Goal: Complete application form

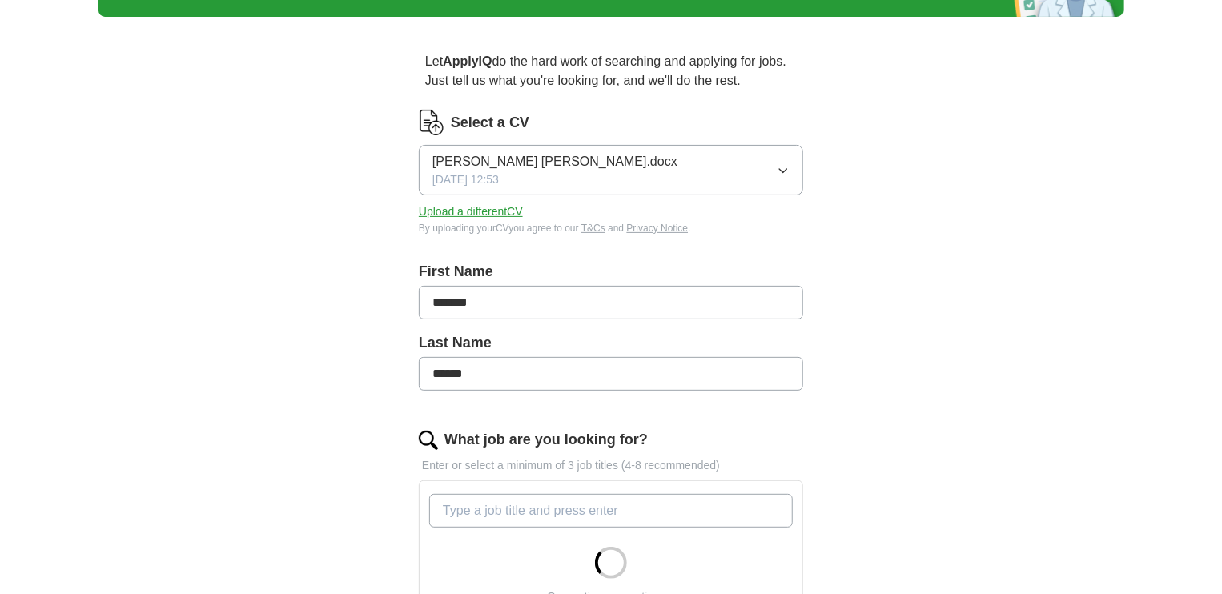
click at [432, 376] on input "******" at bounding box center [611, 374] width 384 height 34
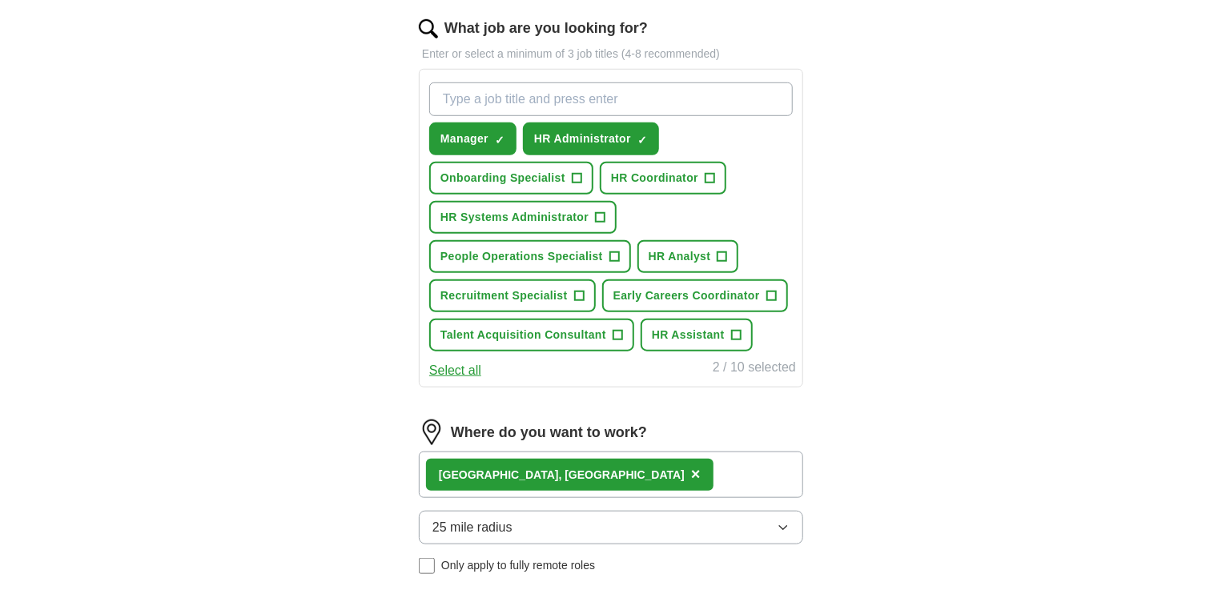
scroll to position [521, 0]
type input "**********"
click at [705, 174] on span "+" at bounding box center [710, 177] width 10 height 13
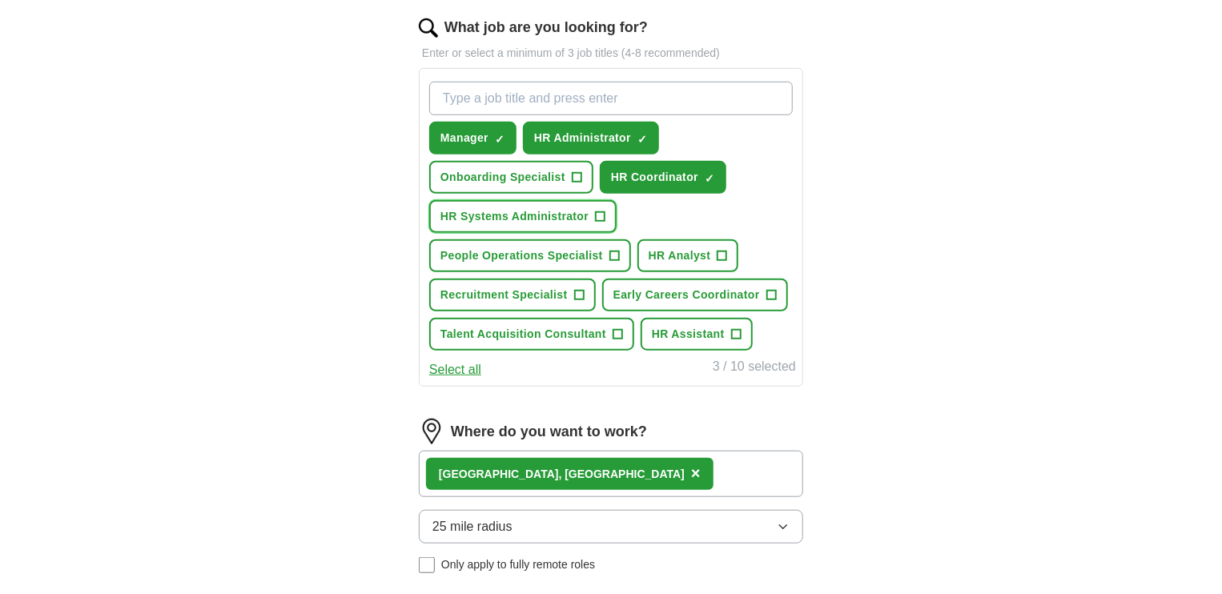
click at [596, 215] on span "+" at bounding box center [601, 217] width 10 height 13
click at [583, 169] on button "Onboarding Specialist +" at bounding box center [511, 177] width 164 height 33
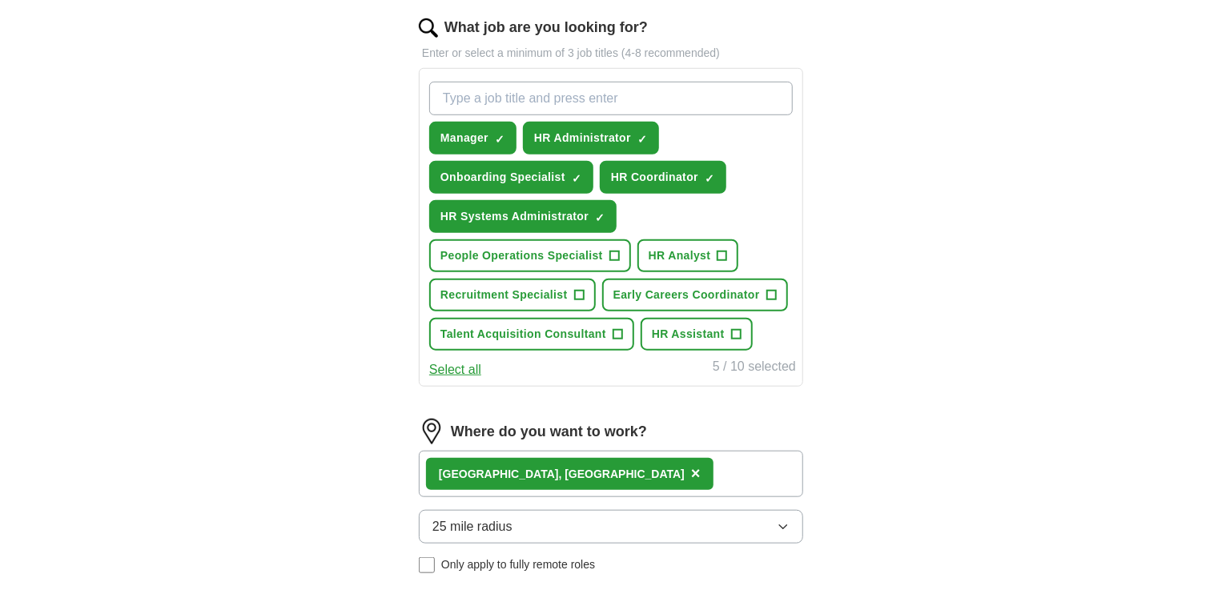
click at [444, 361] on button "Select all" at bounding box center [455, 369] width 52 height 19
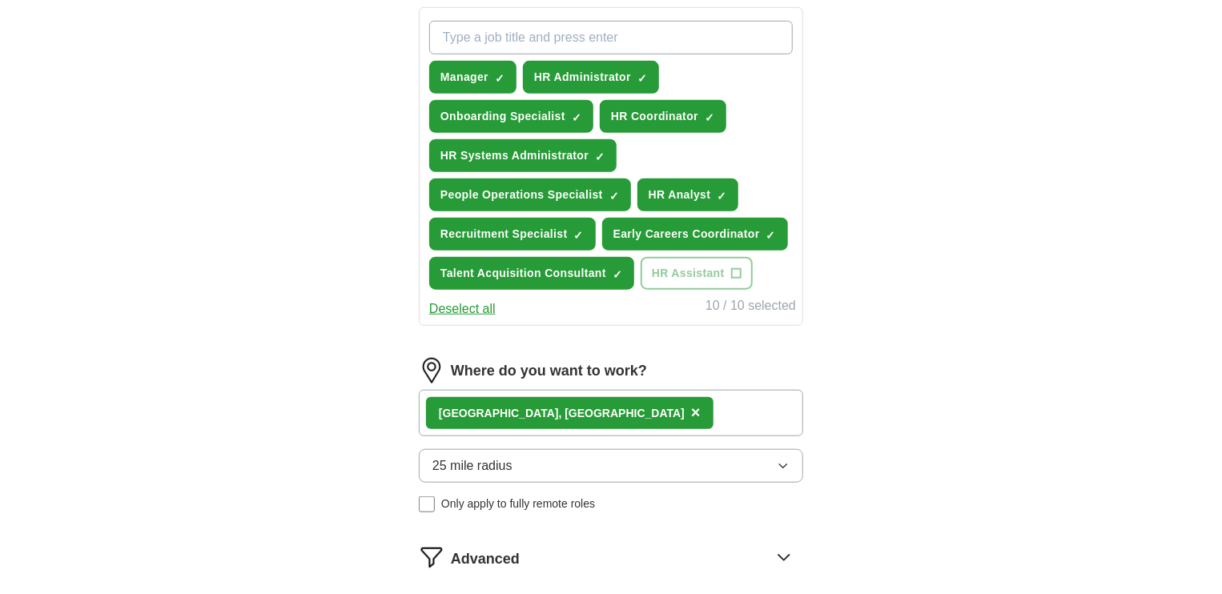
scroll to position [577, 0]
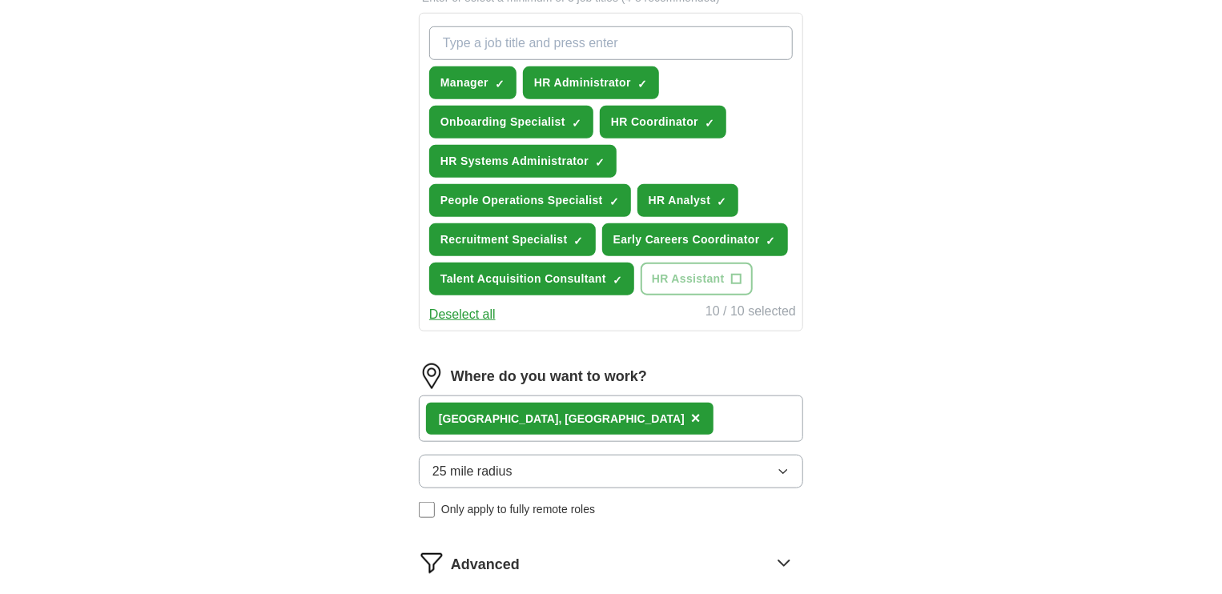
click at [450, 311] on button "Deselect all" at bounding box center [462, 314] width 66 height 19
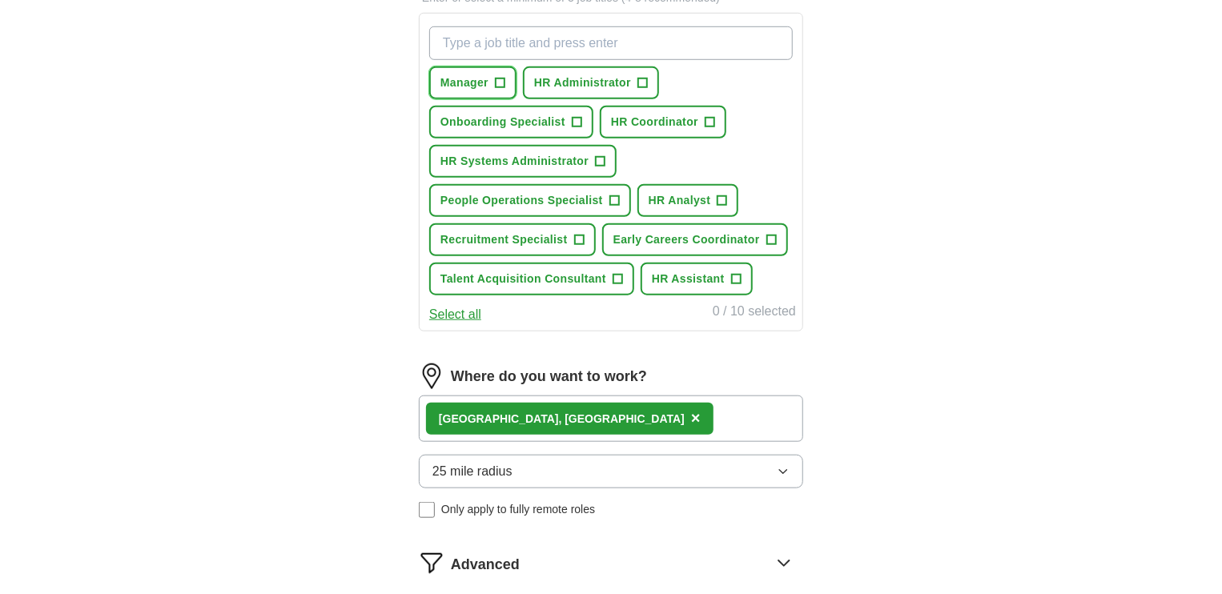
click at [502, 82] on span "+" at bounding box center [501, 83] width 10 height 13
click at [643, 77] on span "+" at bounding box center [643, 83] width 10 height 13
click at [709, 119] on span "+" at bounding box center [710, 122] width 10 height 13
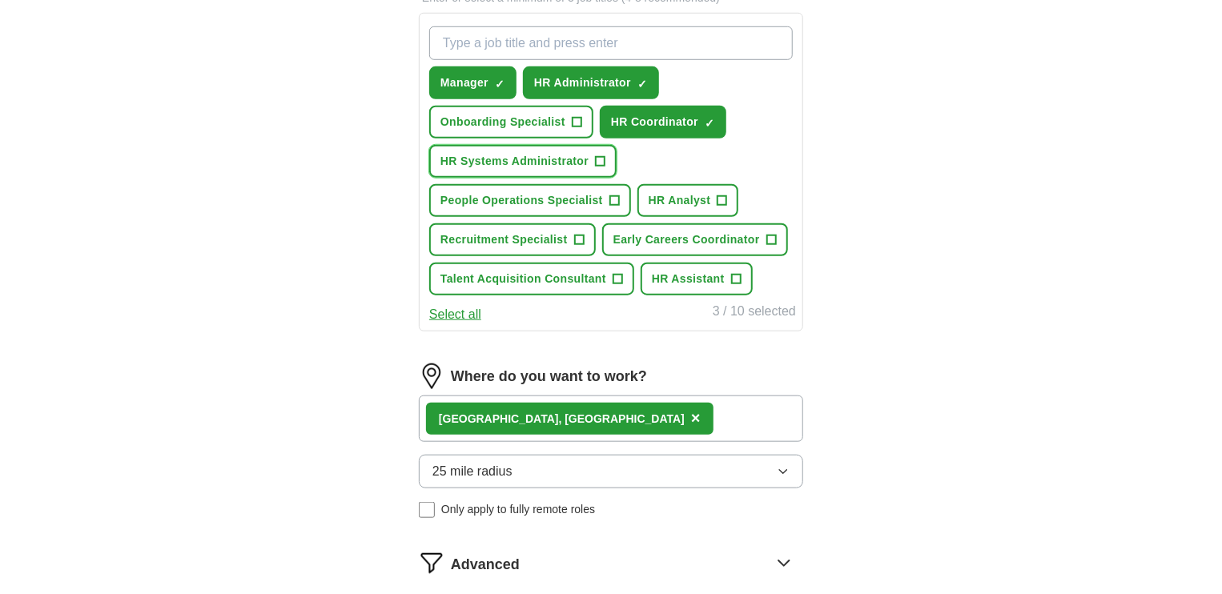
click at [589, 163] on button "HR Systems Administrator +" at bounding box center [522, 161] width 187 height 33
click at [617, 274] on span "+" at bounding box center [618, 279] width 10 height 13
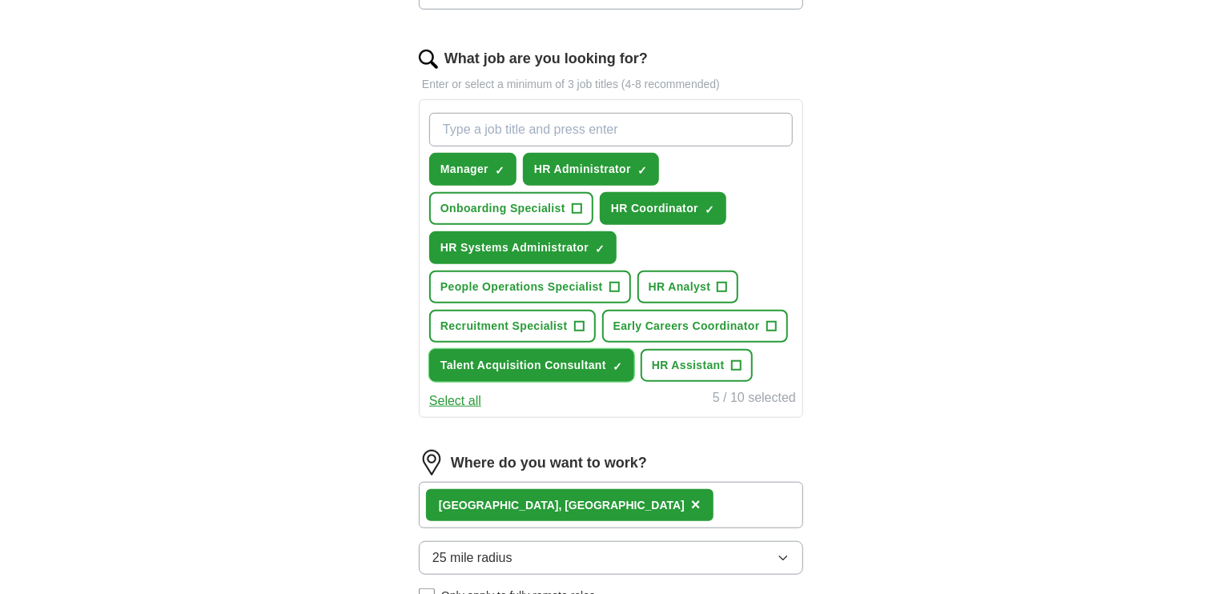
scroll to position [484, 0]
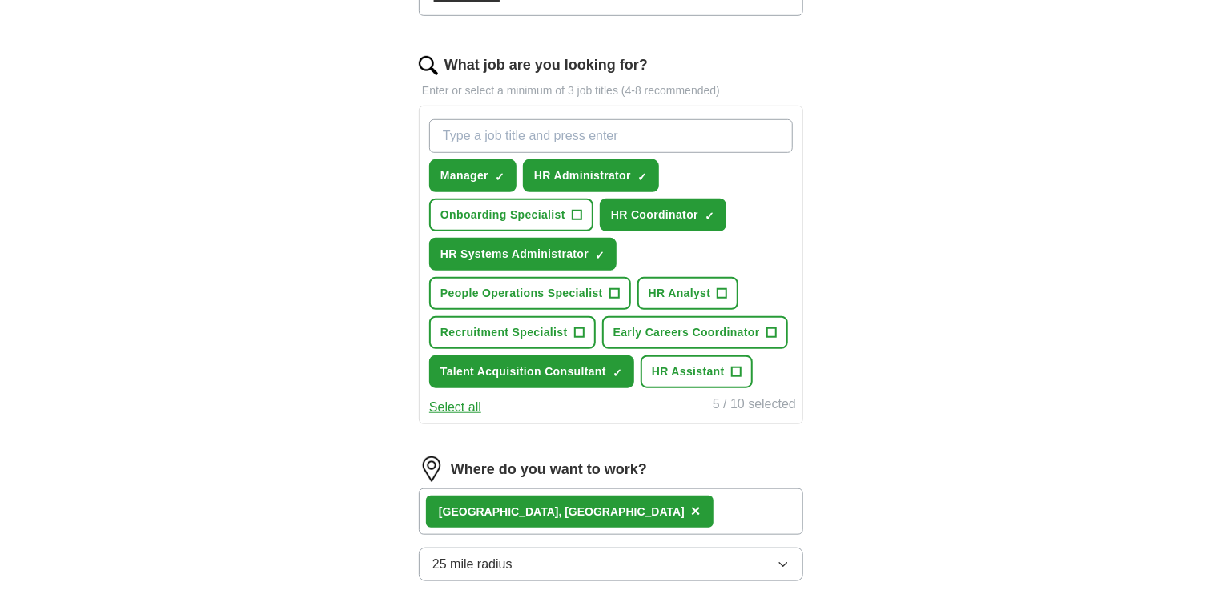
click at [548, 135] on input "What job are you looking for?" at bounding box center [611, 136] width 364 height 34
type input "Recruitment Coordinator"
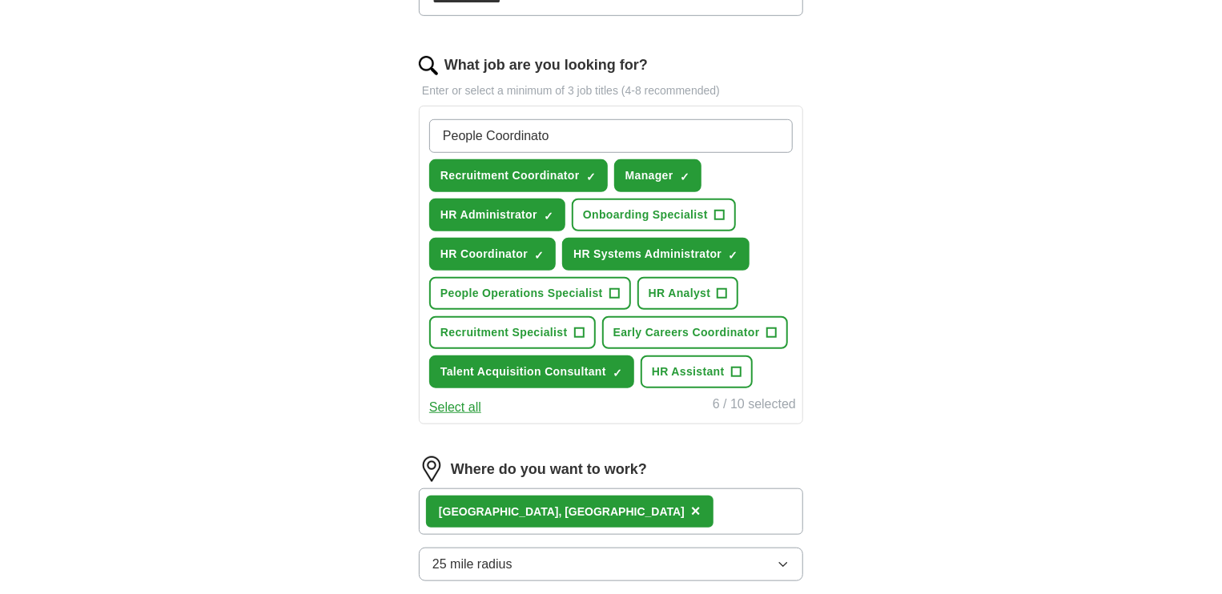
type input "People Coordinator"
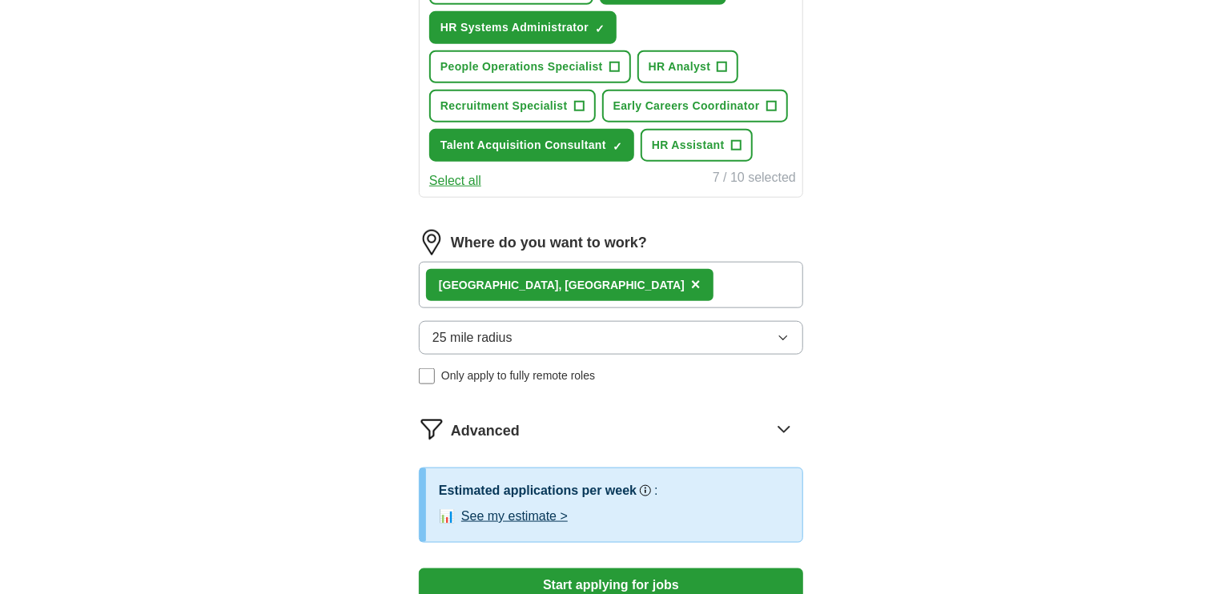
scroll to position [751, 0]
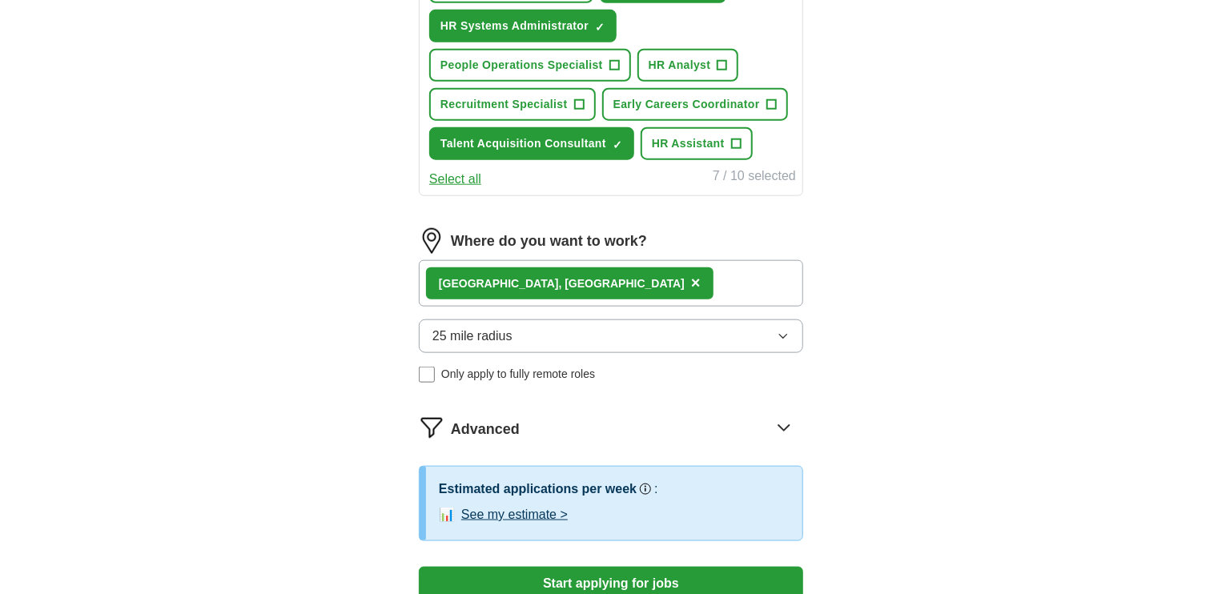
click at [572, 334] on button "25 mile radius" at bounding box center [611, 336] width 384 height 34
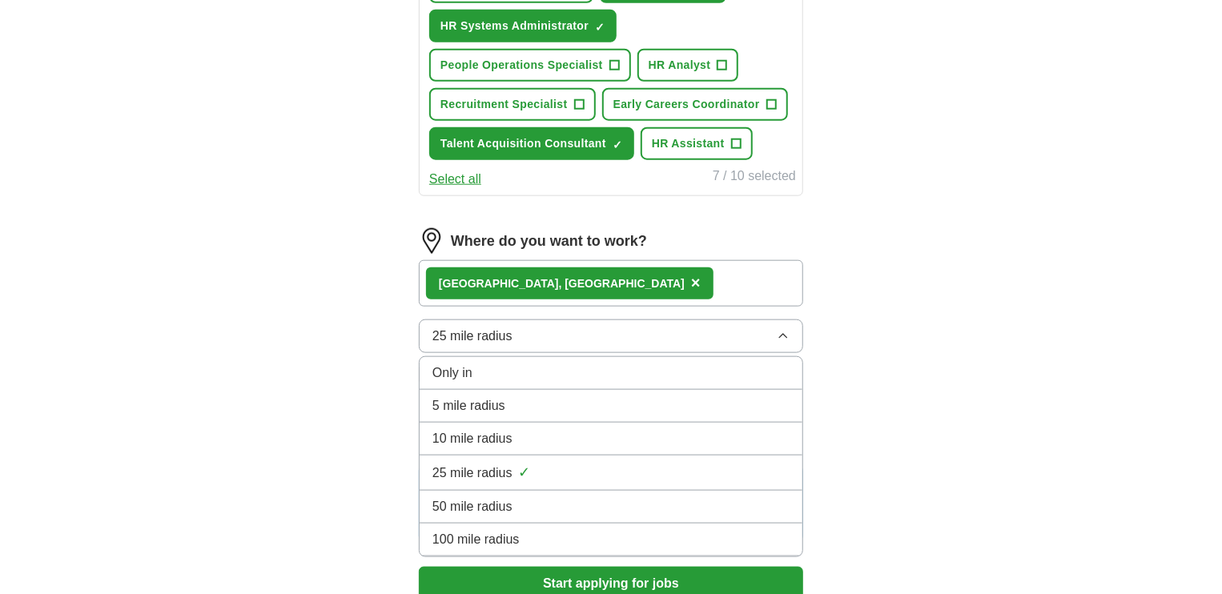
click at [558, 508] on li "50 mile radius" at bounding box center [611, 507] width 383 height 33
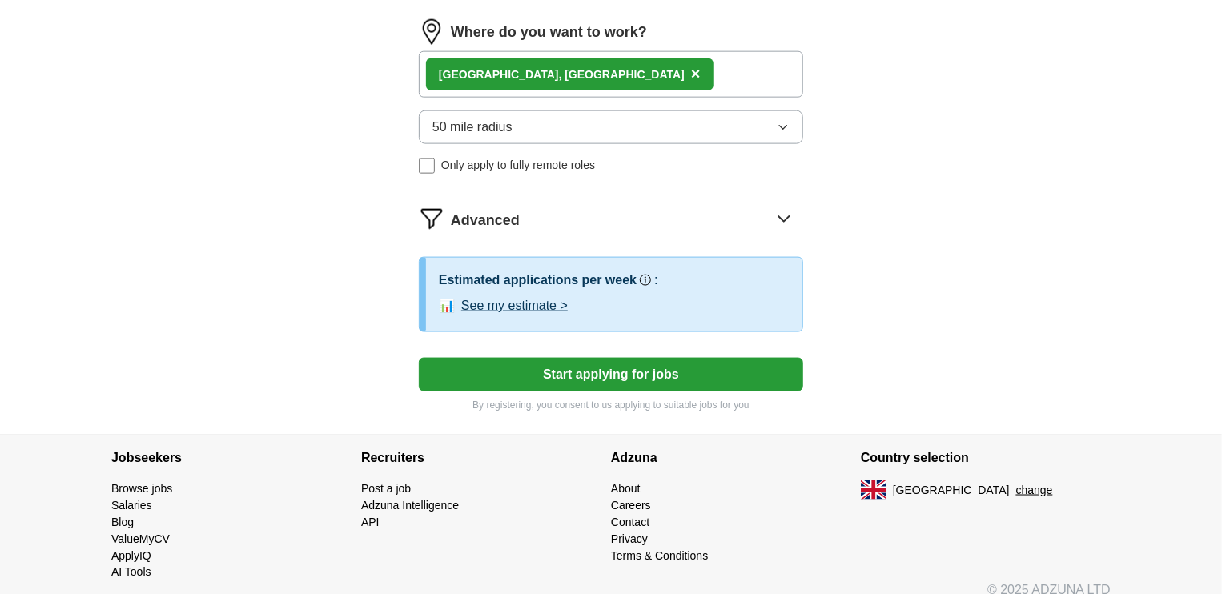
scroll to position [961, 0]
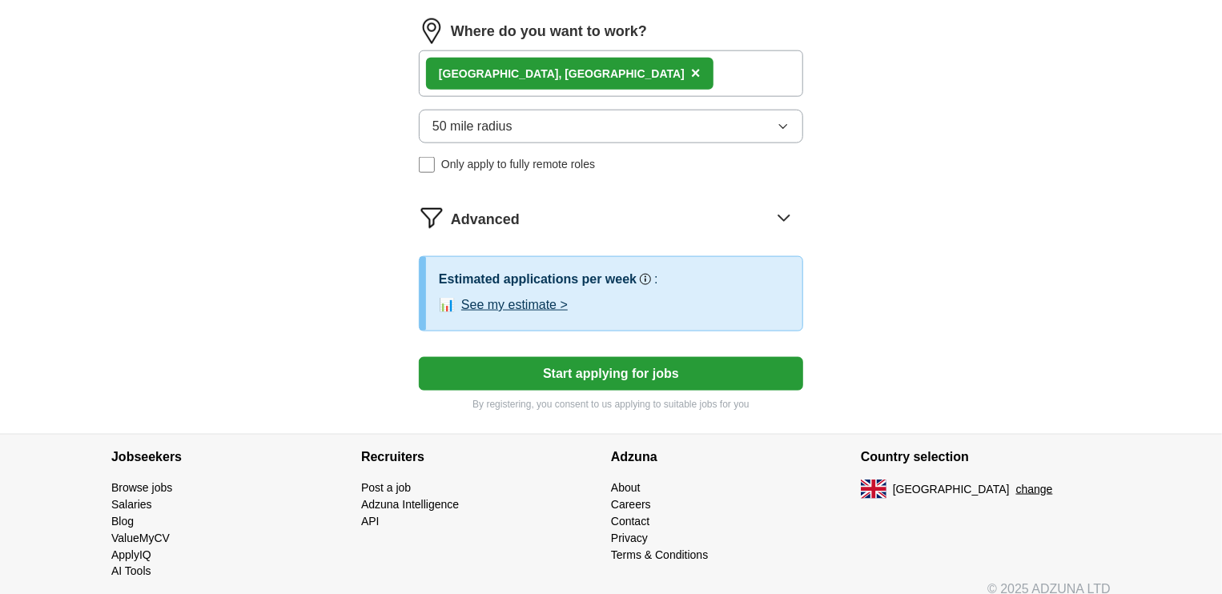
click at [593, 373] on button "Start applying for jobs" at bounding box center [611, 374] width 384 height 34
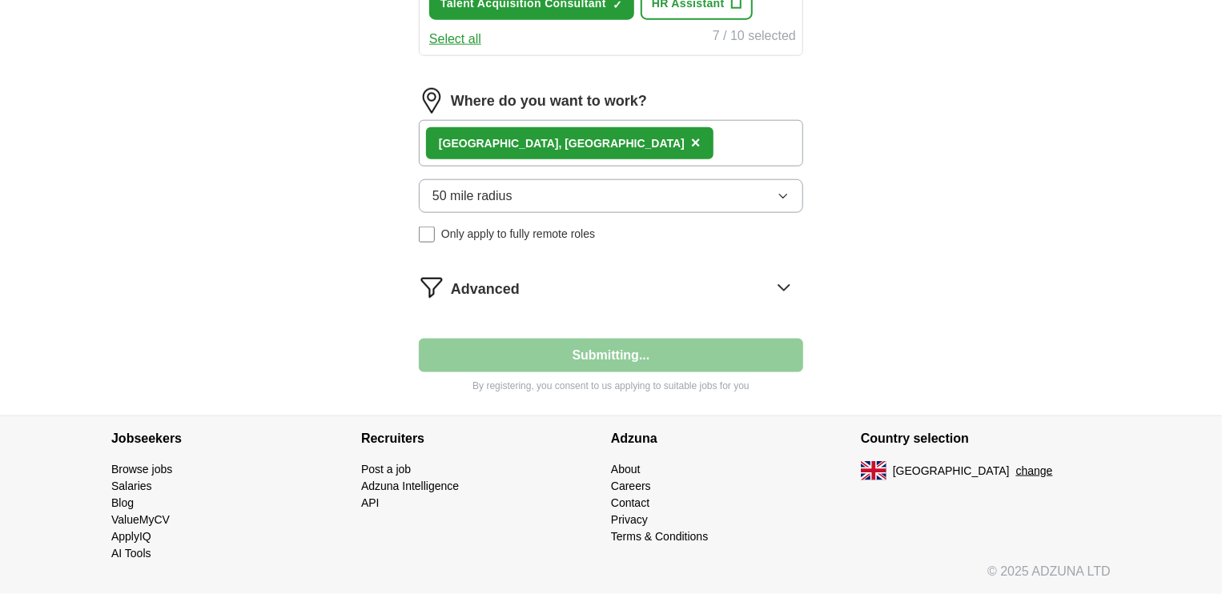
scroll to position [884, 0]
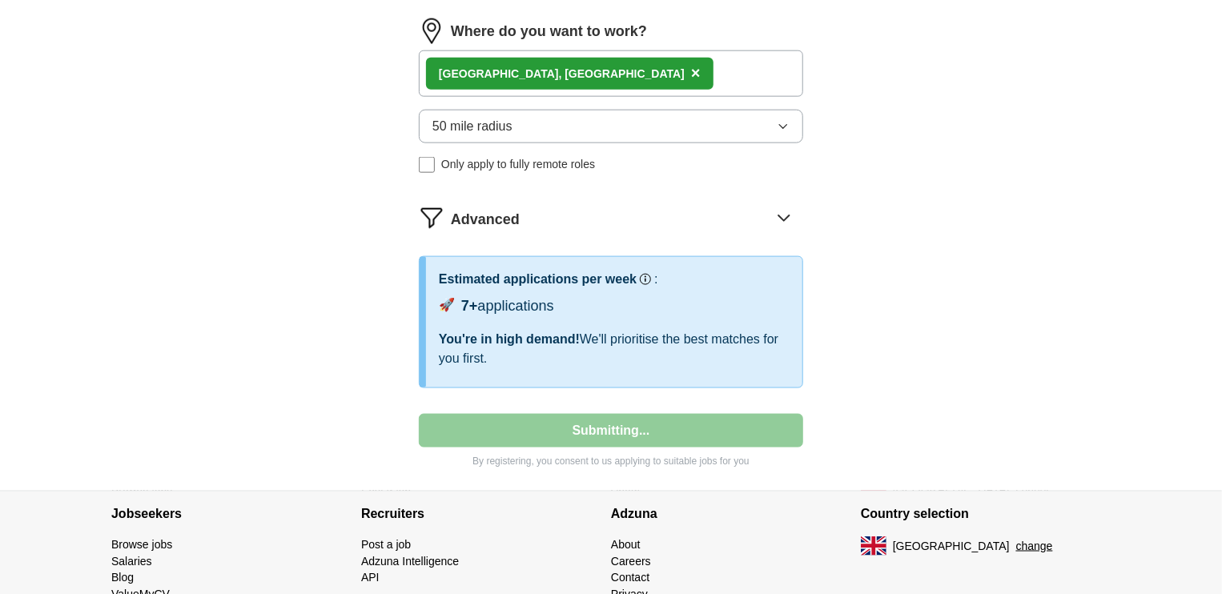
select select "**"
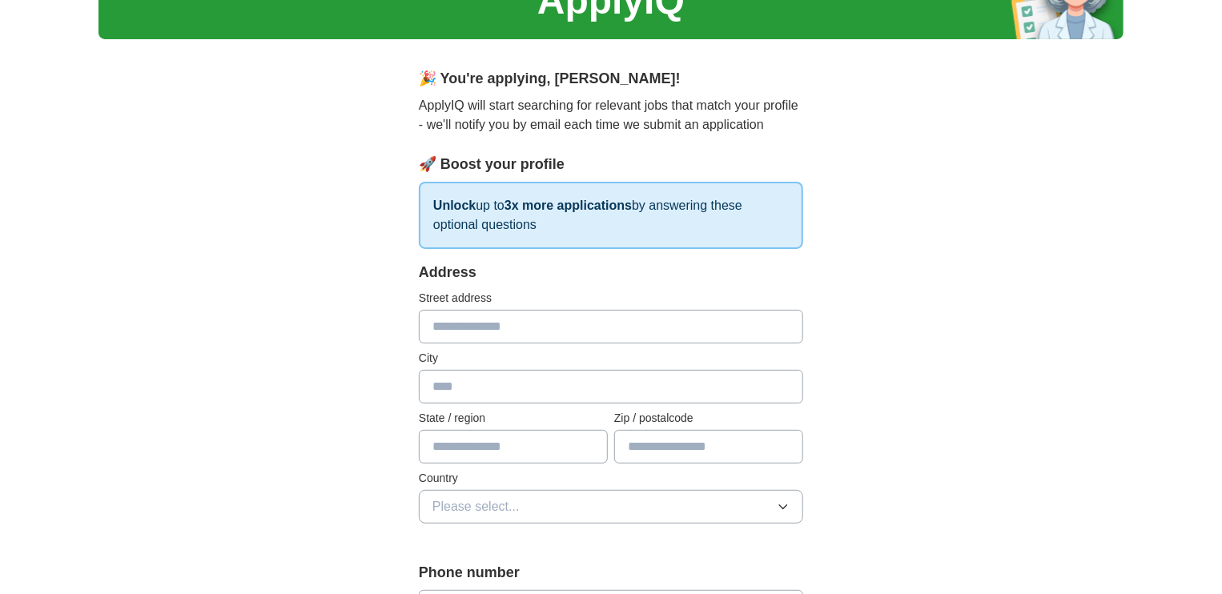
scroll to position [122, 0]
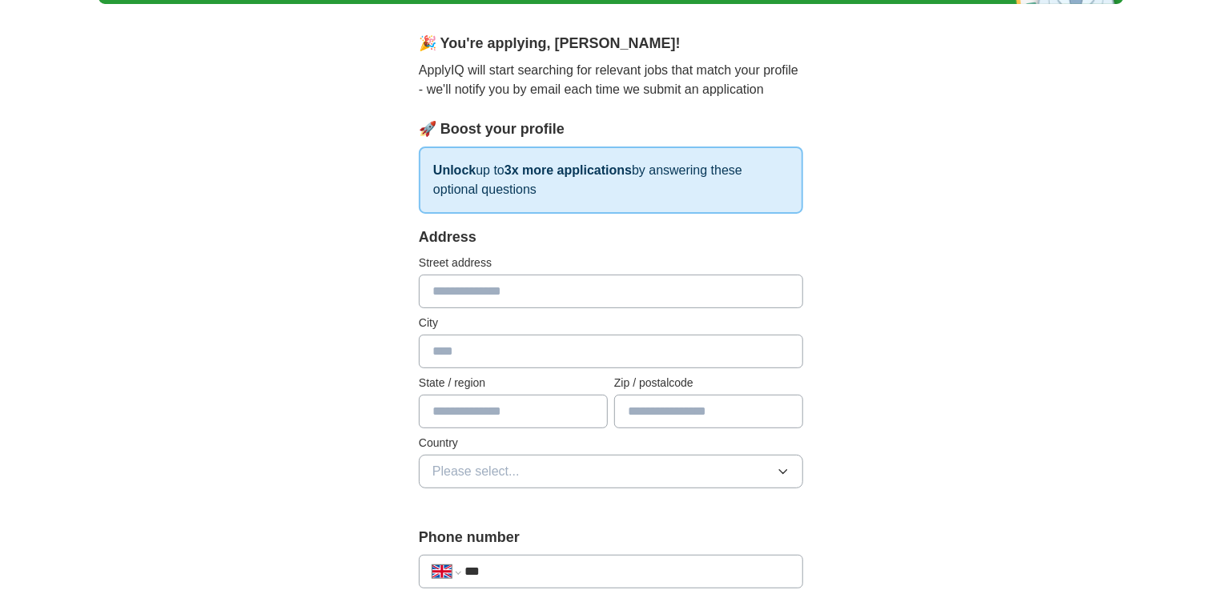
click at [532, 290] on input "text" at bounding box center [611, 292] width 384 height 34
type input "**********"
type input "*******"
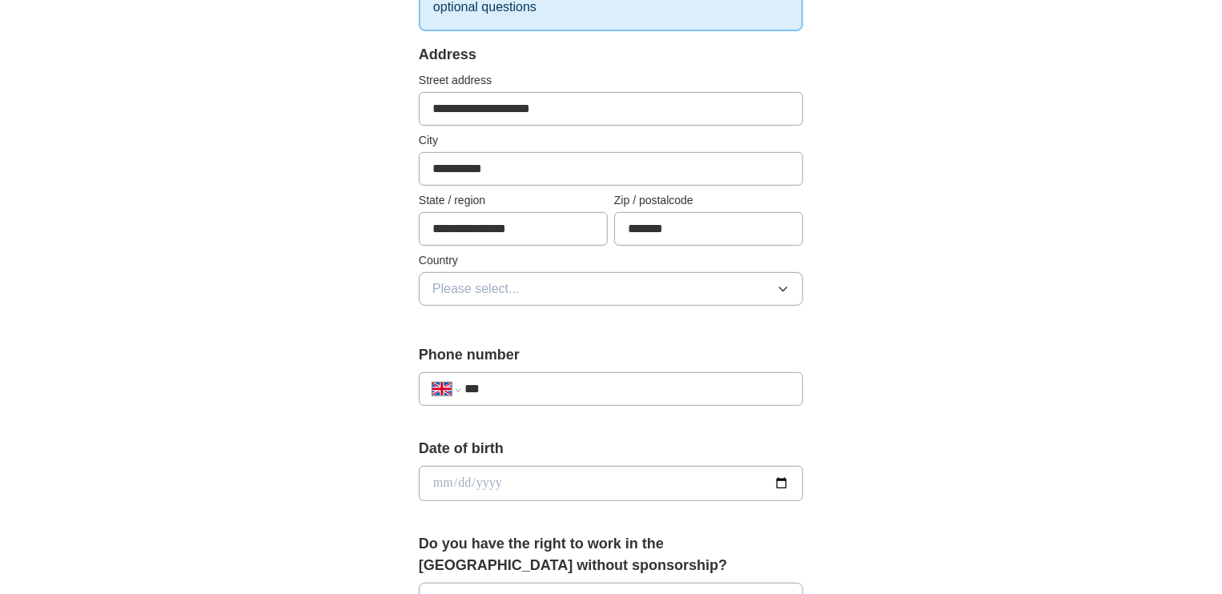
scroll to position [306, 0]
click at [566, 292] on button "Please select..." at bounding box center [611, 288] width 384 height 34
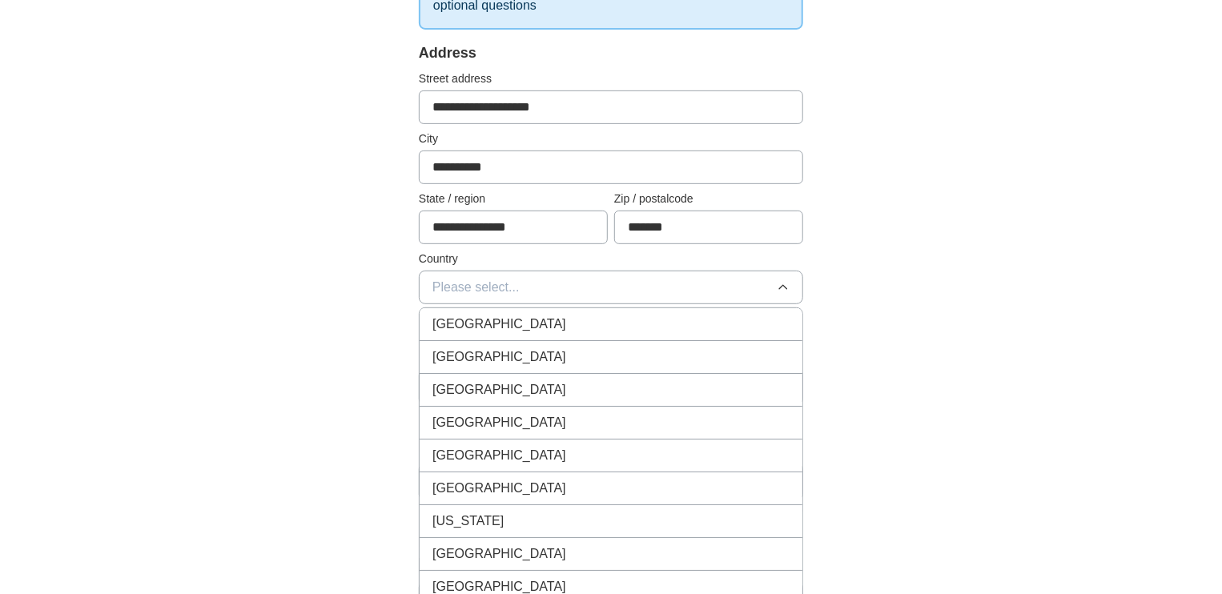
click at [522, 320] on span "[GEOGRAPHIC_DATA]" at bounding box center [499, 324] width 134 height 19
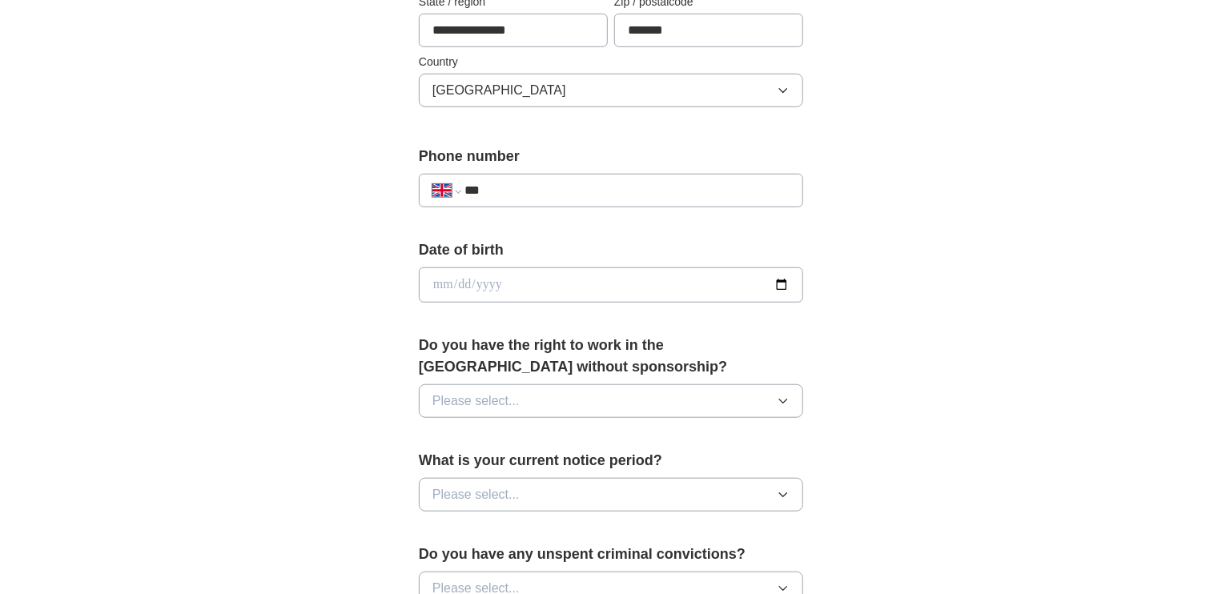
scroll to position [504, 0]
click at [533, 191] on input "***" at bounding box center [626, 188] width 325 height 19
type input "**********"
click at [505, 232] on form "**********" at bounding box center [611, 404] width 384 height 1121
click at [520, 275] on input "date" at bounding box center [611, 283] width 384 height 35
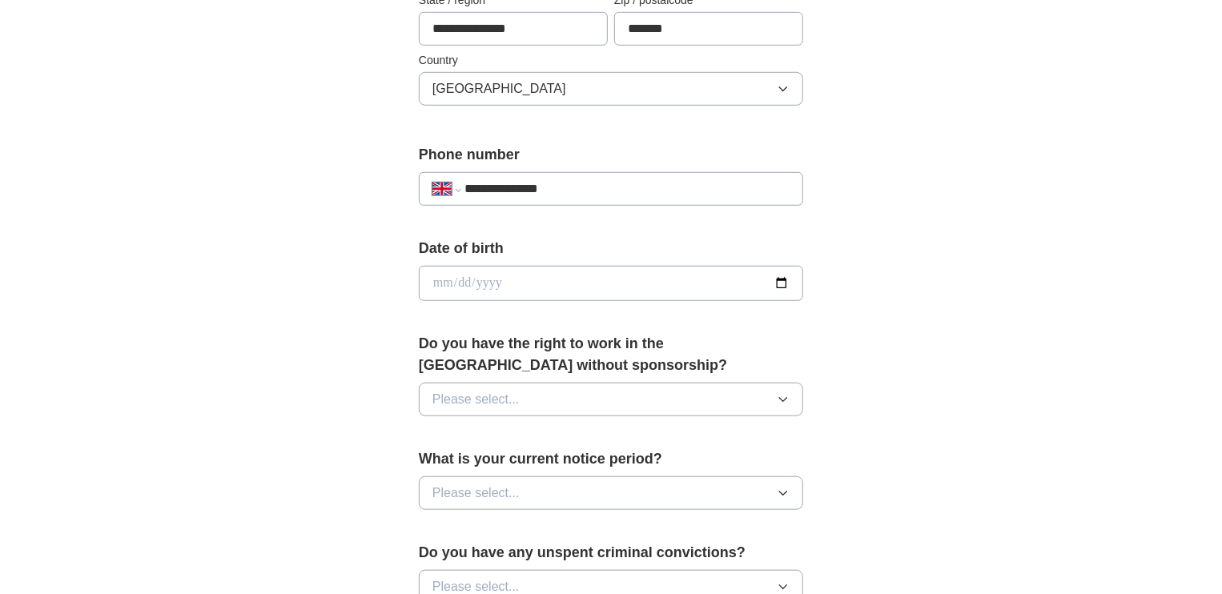
click at [520, 275] on input "date" at bounding box center [611, 283] width 384 height 35
type input "**********"
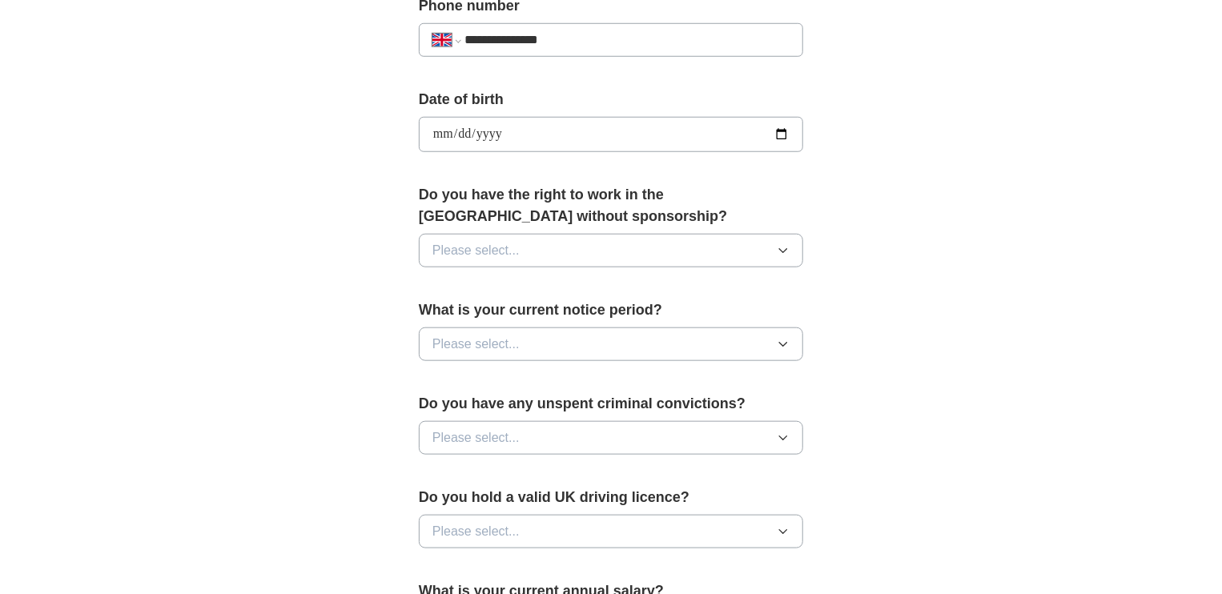
scroll to position [653, 0]
click at [508, 243] on span "Please select..." at bounding box center [475, 250] width 87 height 19
click at [481, 291] on div "Yes" at bounding box center [610, 287] width 357 height 19
click at [495, 352] on button "Please select..." at bounding box center [611, 344] width 384 height 34
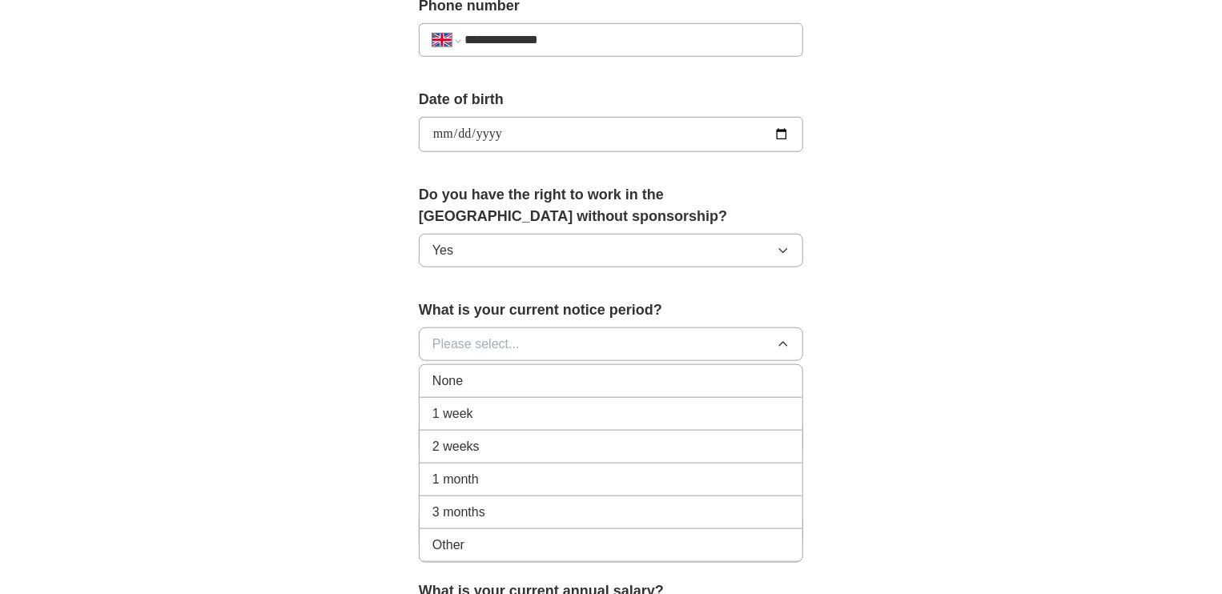
click at [480, 385] on div "None" at bounding box center [610, 381] width 357 height 19
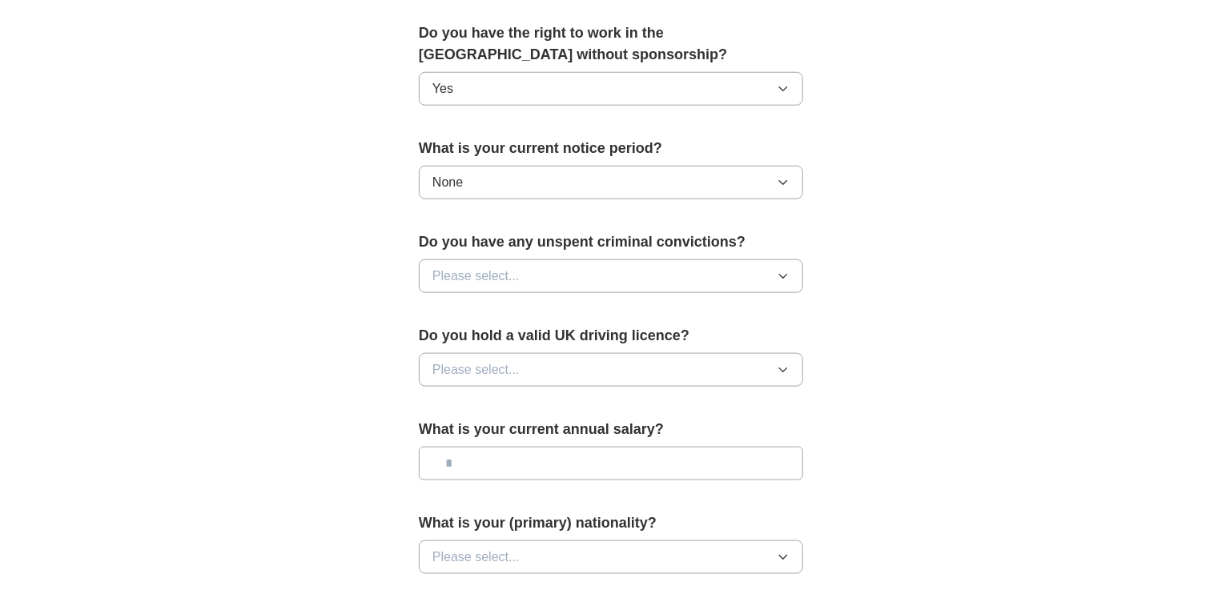
scroll to position [820, 0]
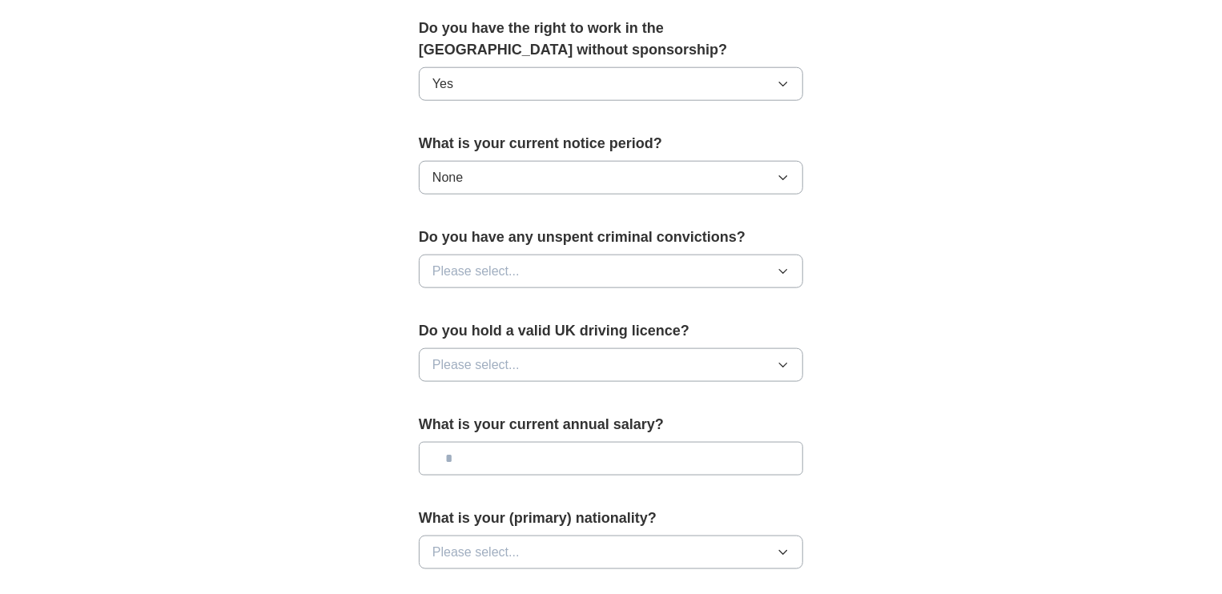
click at [532, 260] on button "Please select..." at bounding box center [611, 272] width 384 height 34
click at [482, 339] on div "No" at bounding box center [610, 340] width 357 height 19
click at [528, 359] on button "Please select..." at bounding box center [611, 365] width 384 height 34
click at [497, 429] on div "No" at bounding box center [610, 434] width 357 height 19
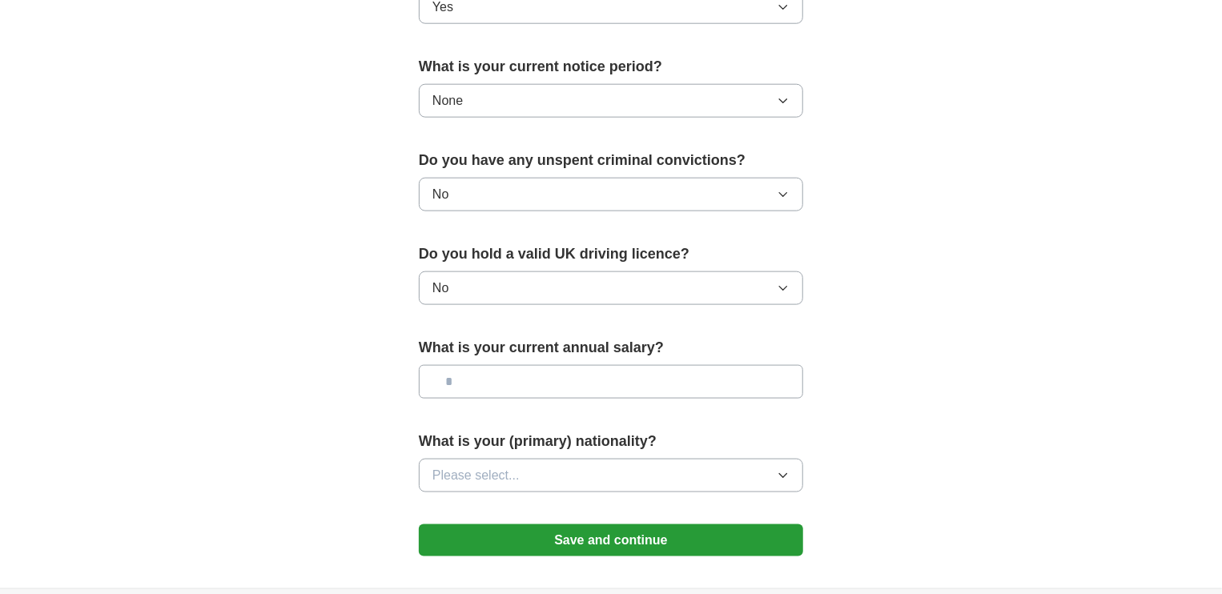
scroll to position [897, 0]
click at [522, 377] on input "text" at bounding box center [611, 382] width 384 height 34
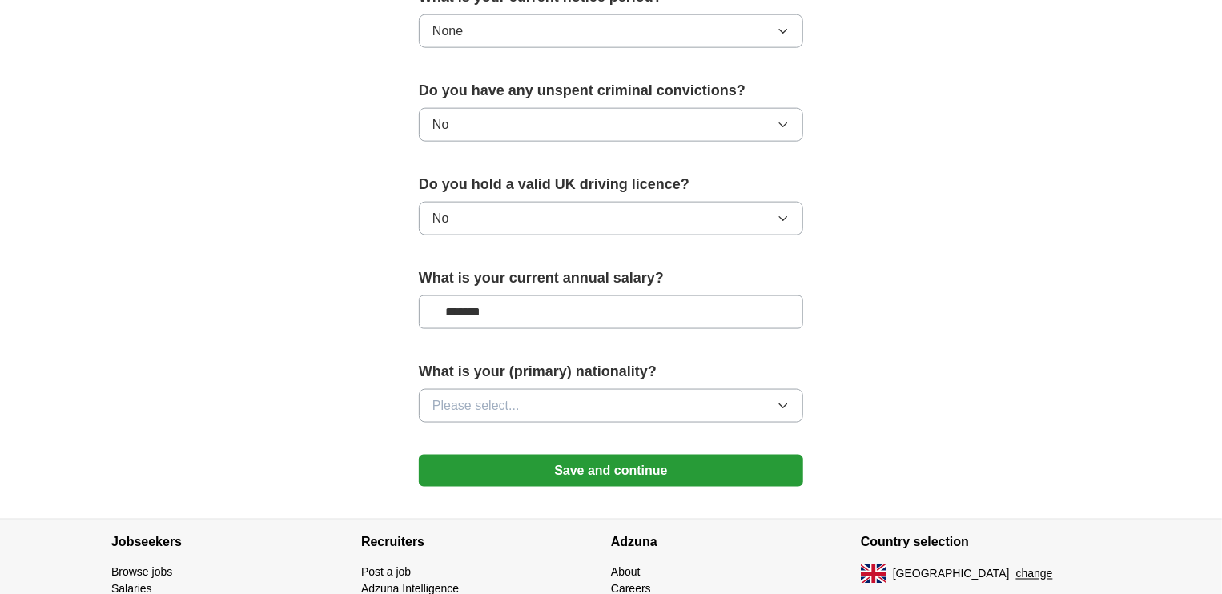
scroll to position [967, 0]
type input "*******"
click at [551, 388] on button "Please select..." at bounding box center [611, 405] width 384 height 34
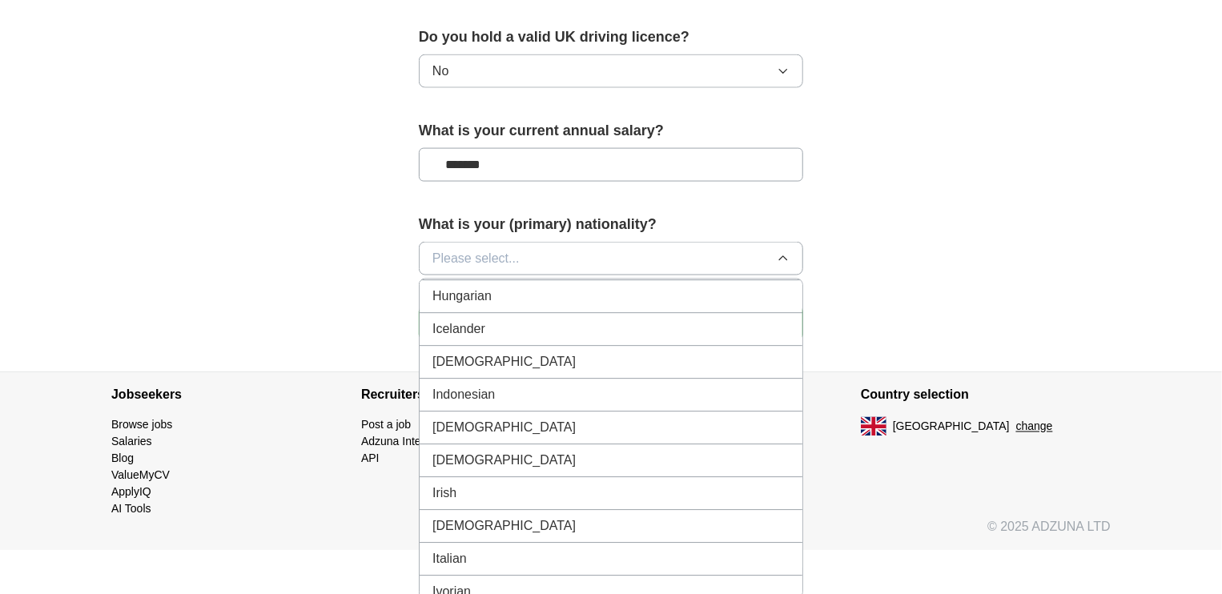
scroll to position [2559, 0]
click at [473, 353] on div "[DEMOGRAPHIC_DATA]" at bounding box center [610, 362] width 357 height 19
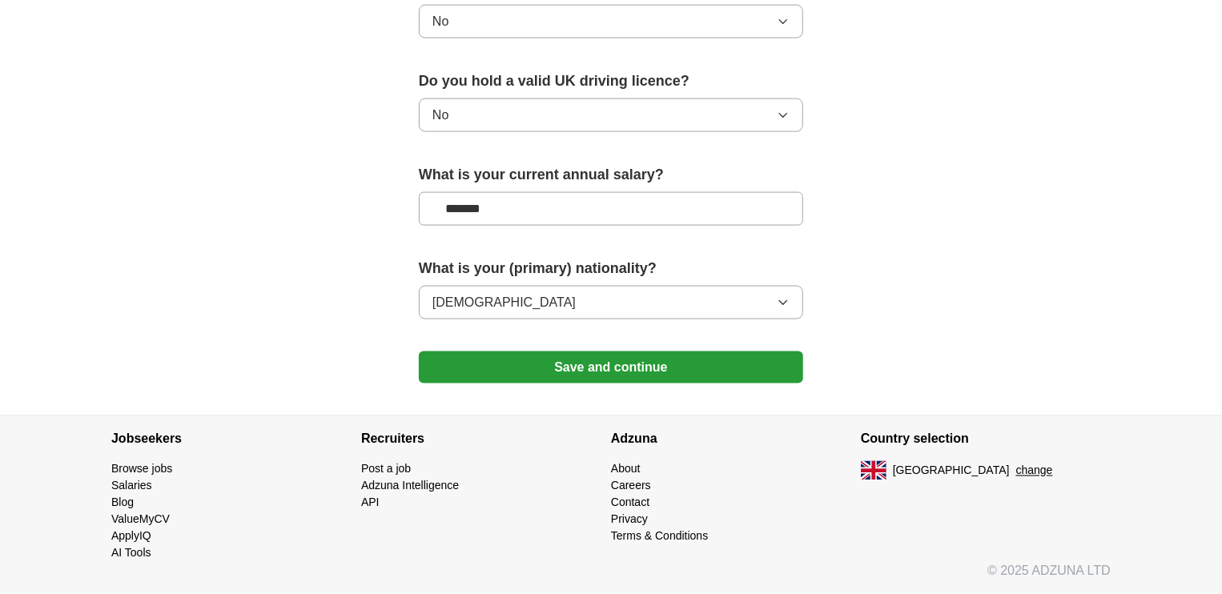
scroll to position [1064, 0]
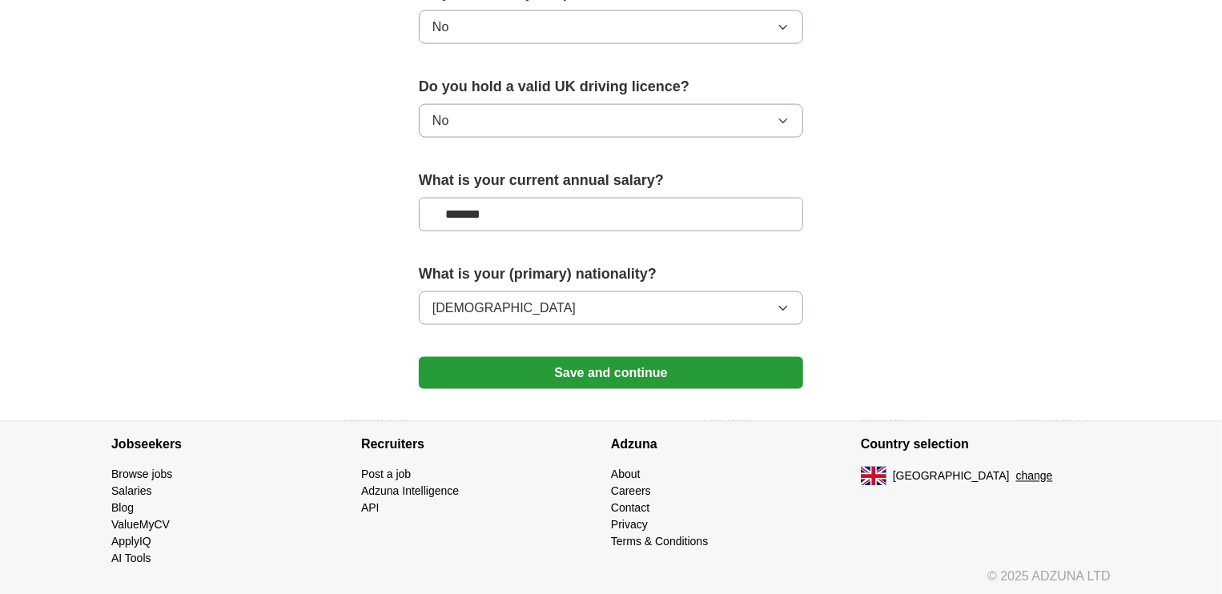
click at [567, 370] on button "Save and continue" at bounding box center [611, 373] width 384 height 32
